Goal: Transaction & Acquisition: Purchase product/service

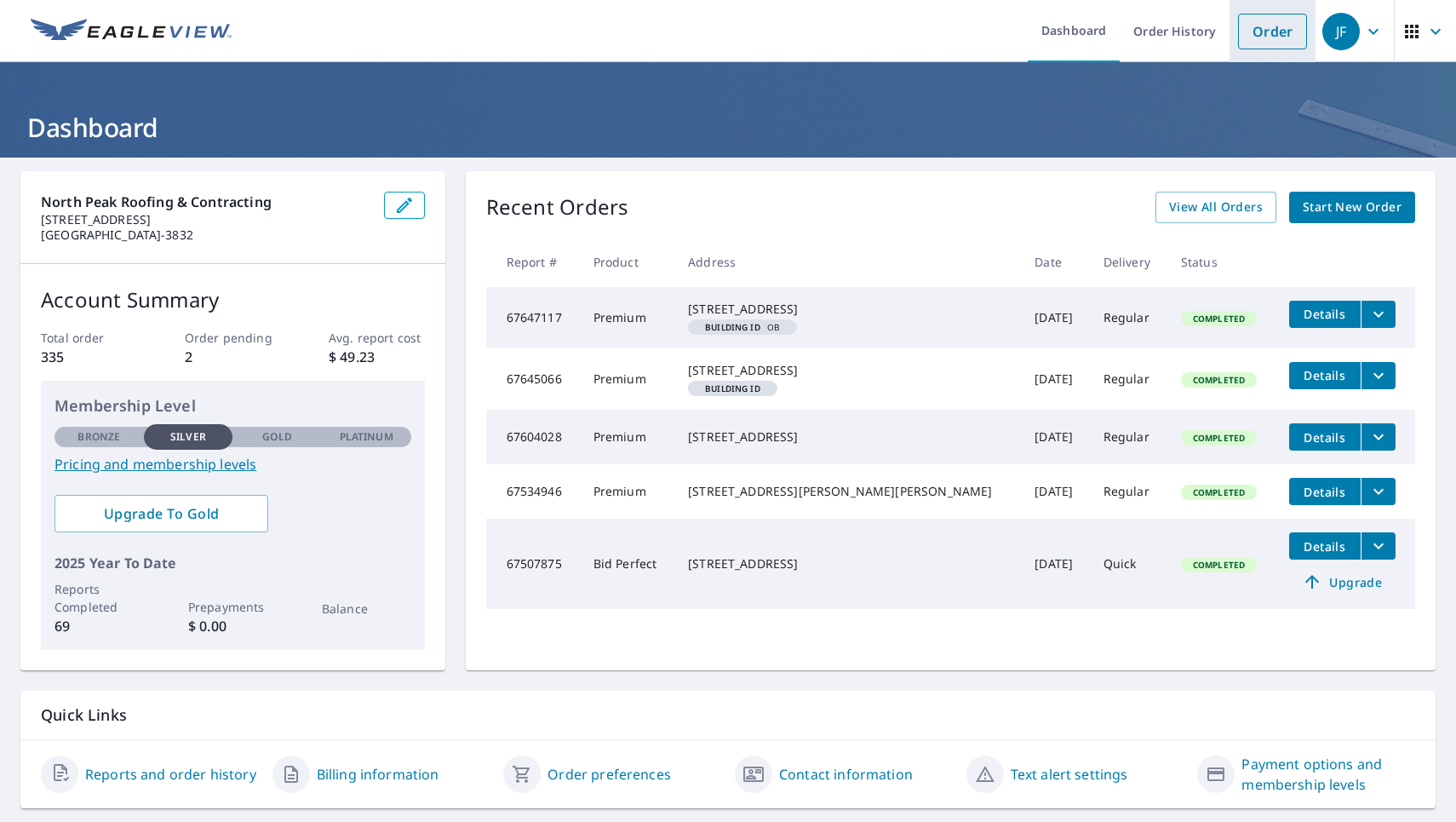
click at [1276, 41] on link "Order" at bounding box center [1272, 31] width 69 height 36
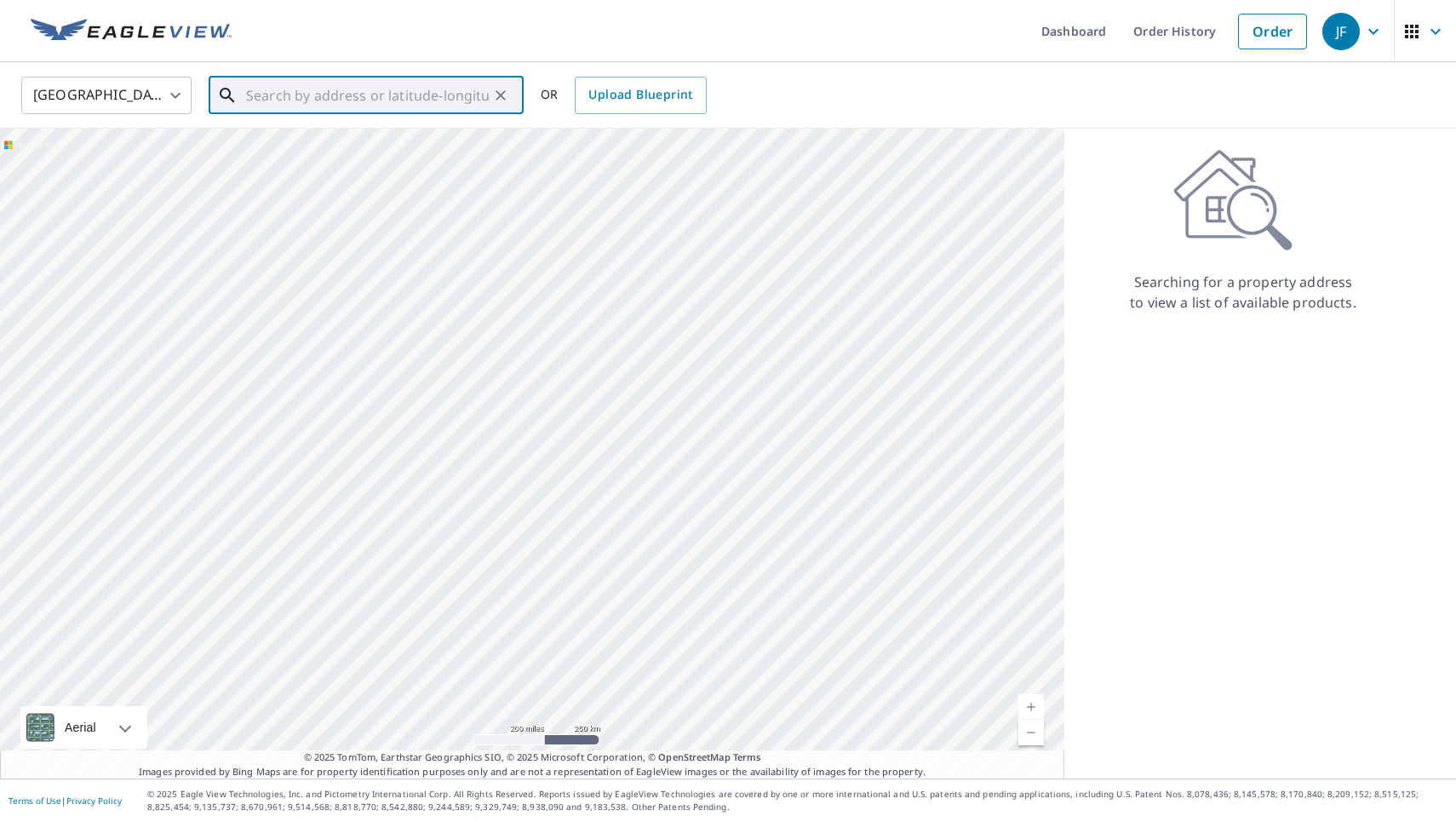
click at [361, 83] on input "text" at bounding box center [367, 95] width 243 height 48
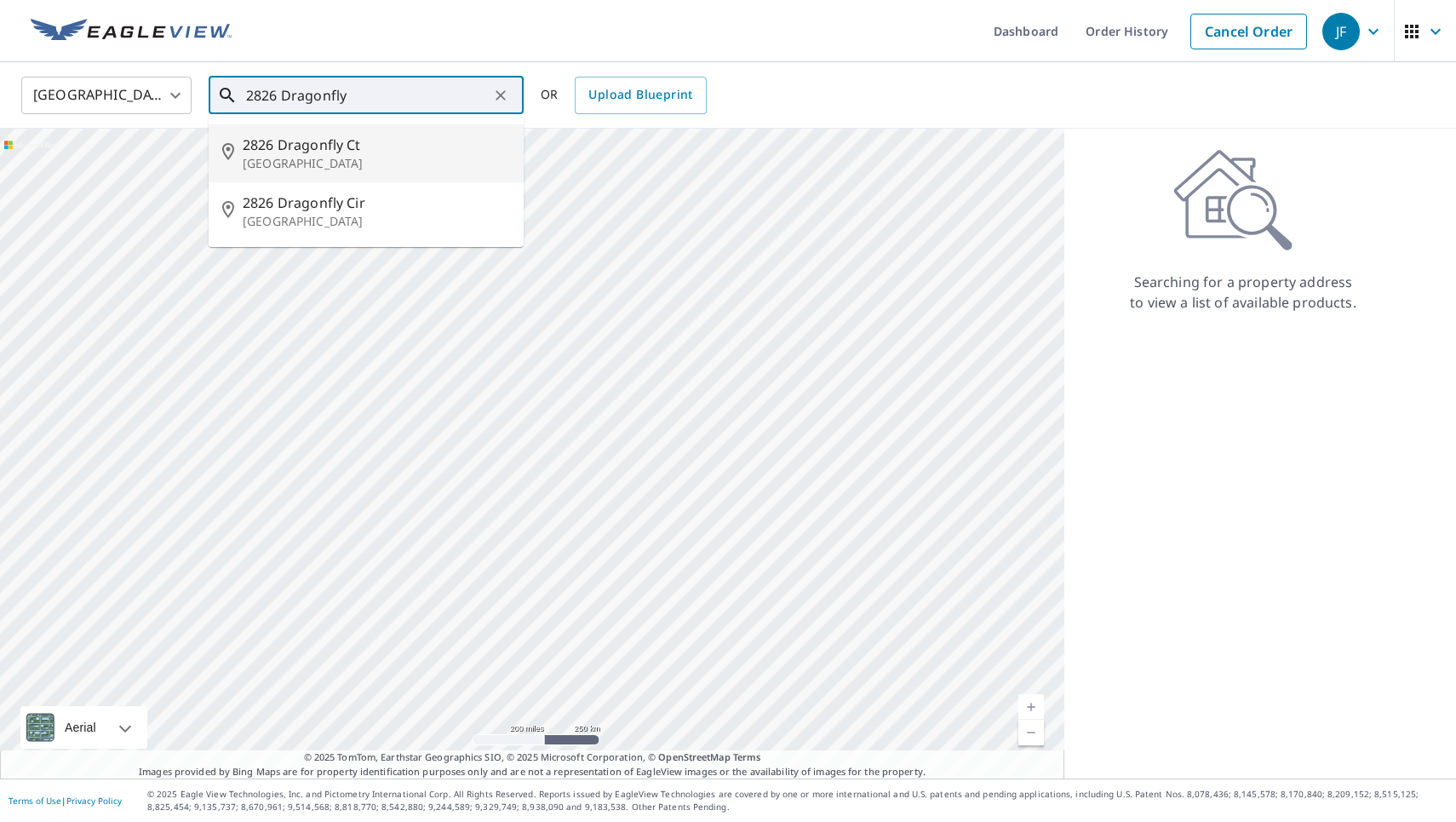
click at [288, 148] on span "2826 Dragonfly Ct" at bounding box center [376, 144] width 268 height 20
type input "[STREET_ADDRESS]"
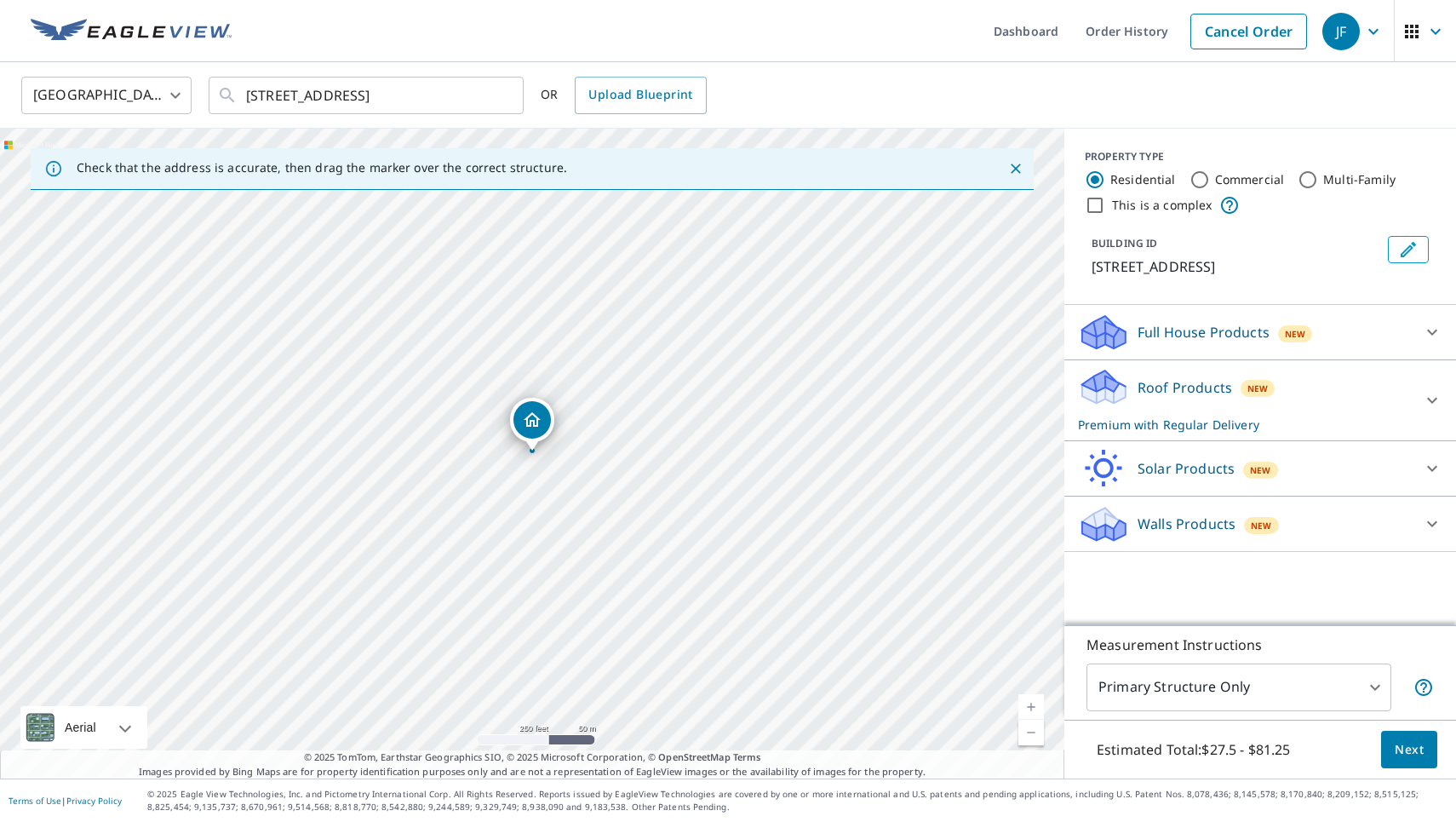
click at [1028, 701] on link "Current Level 17, Zoom In" at bounding box center [1030, 706] width 26 height 26
click at [1028, 701] on link "Current Level 19, Zoom In" at bounding box center [1030, 706] width 26 height 26
click at [1421, 740] on span "Next" at bounding box center [1409, 750] width 29 height 21
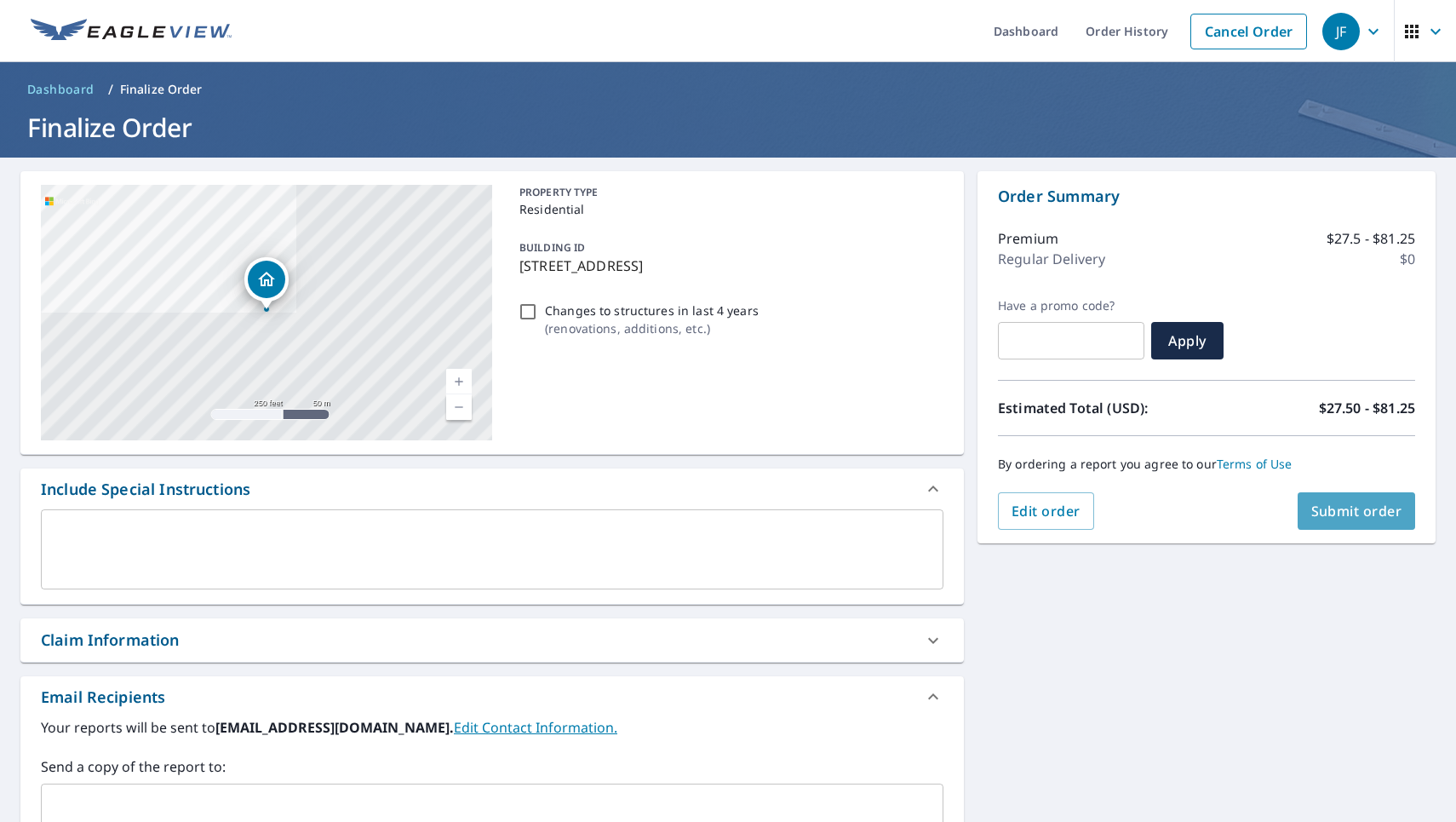
click at [1353, 513] on span "Submit order" at bounding box center [1356, 510] width 91 height 19
checkbox input "true"
